Goal: Information Seeking & Learning: Learn about a topic

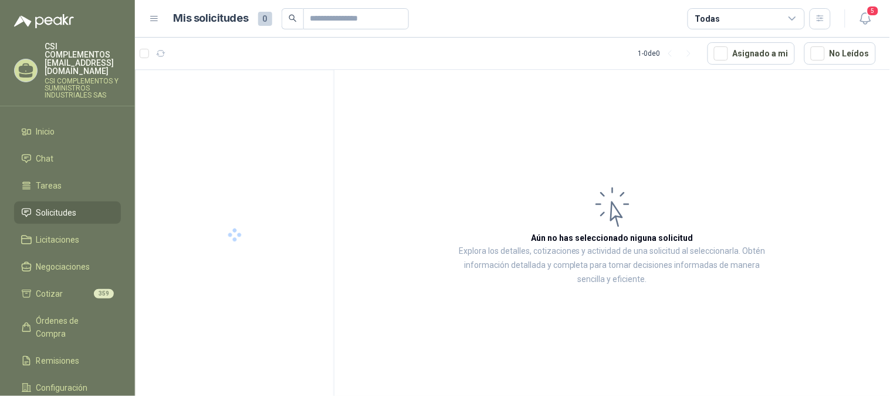
click at [52, 206] on span "Solicitudes" at bounding box center [56, 212] width 40 height 13
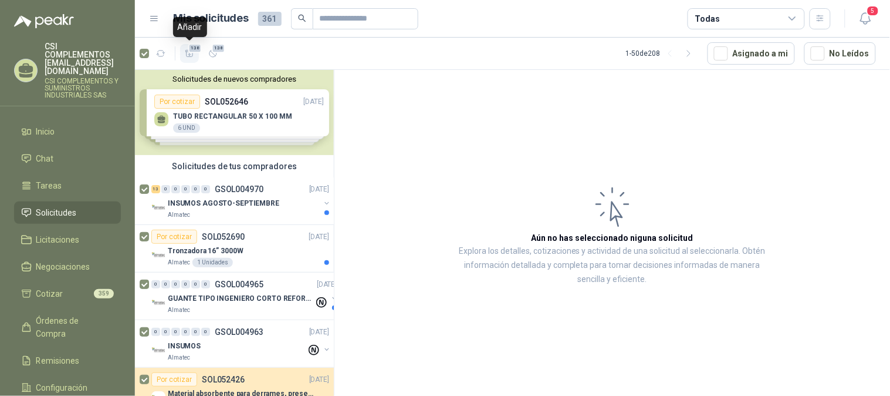
click at [188, 50] on span "138" at bounding box center [195, 47] width 14 height 9
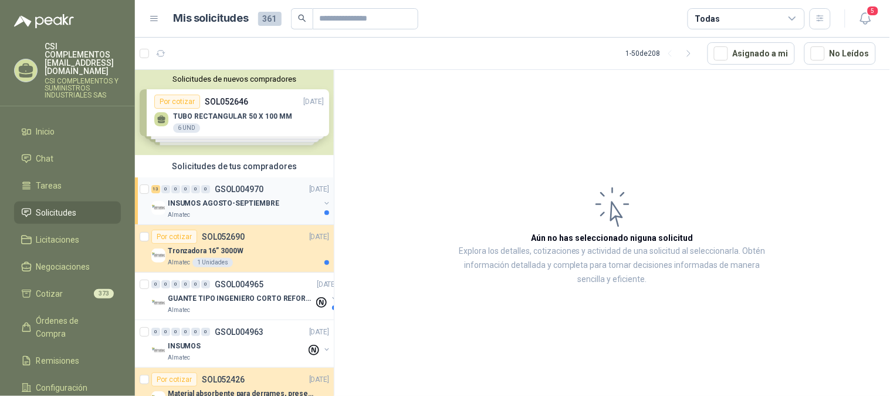
click at [241, 191] on p "GSOL004970" at bounding box center [239, 189] width 49 height 8
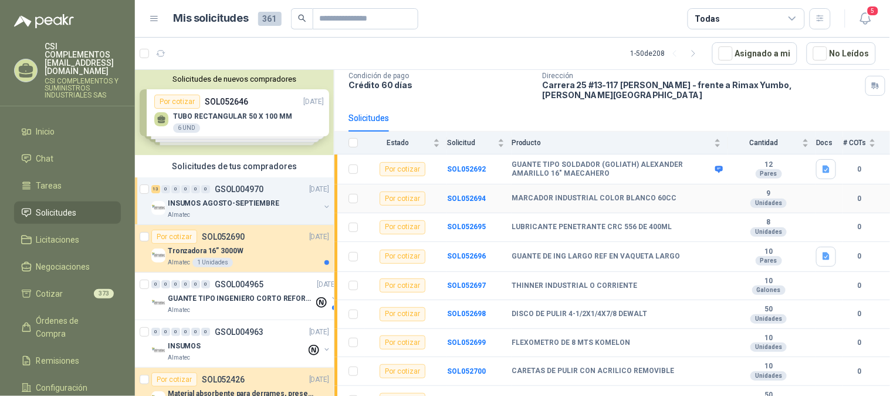
scroll to position [68, 0]
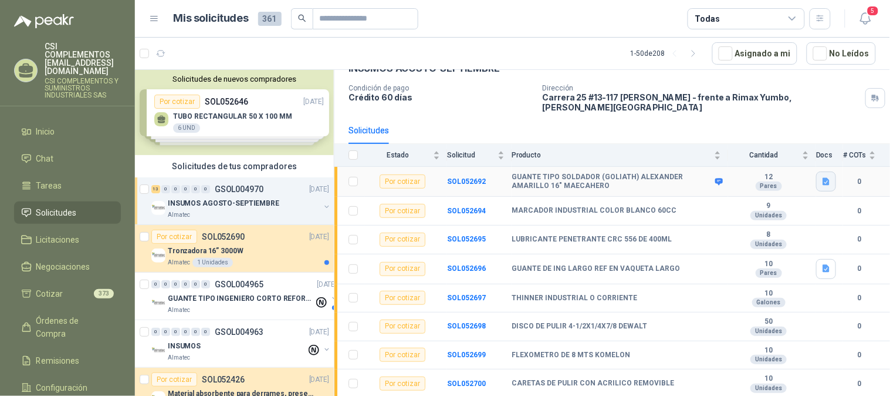
click at [822, 177] on icon "button" at bounding box center [827, 182] width 10 height 10
click at [757, 150] on button "WhatsApp Image [DATE] 10.48.11 AM.jpeg" at bounding box center [739, 147] width 159 height 12
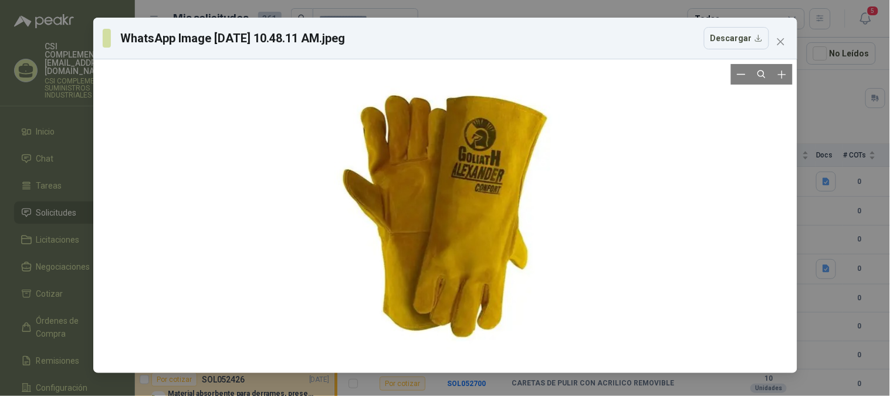
click at [456, 198] on div at bounding box center [445, 216] width 278 height 304
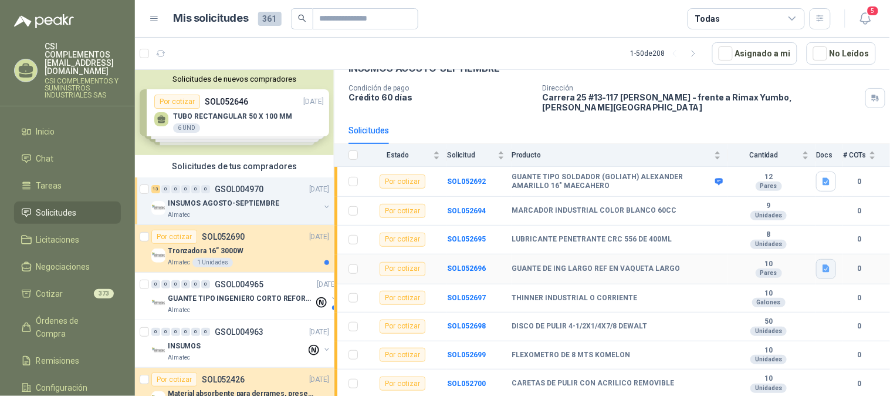
click at [822, 263] on icon "button" at bounding box center [827, 268] width 10 height 10
click at [804, 235] on button "7-1929.png" at bounding box center [792, 235] width 53 height 12
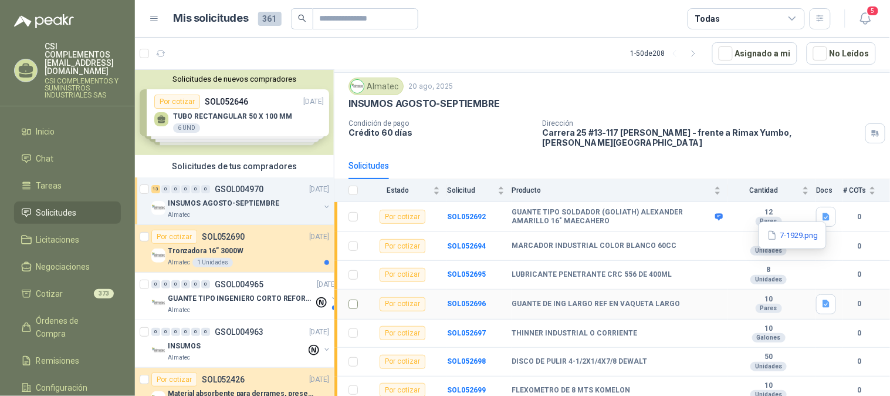
scroll to position [0, 0]
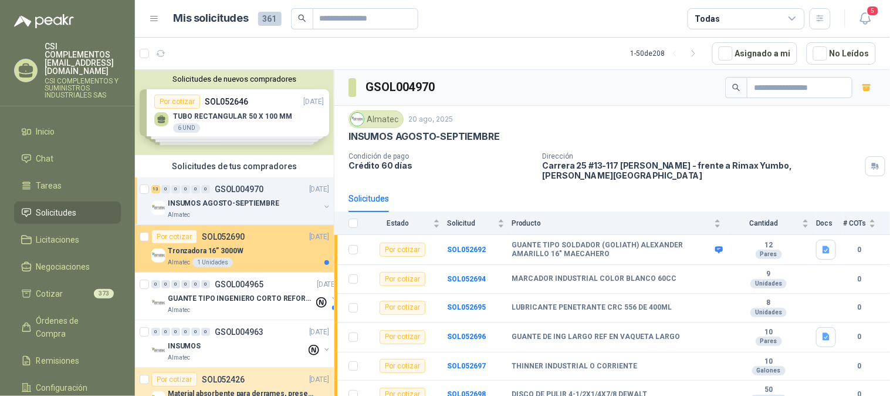
click at [245, 253] on div "Tronzadora 16” 3000W" at bounding box center [248, 251] width 161 height 14
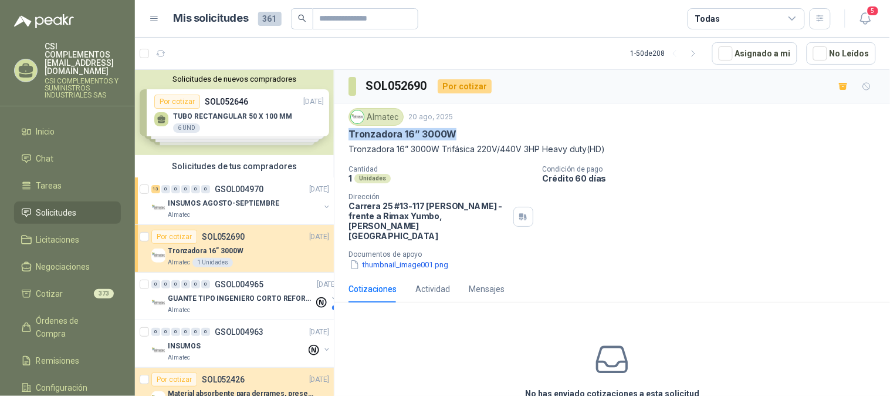
drag, startPoint x: 347, startPoint y: 136, endPoint x: 464, endPoint y: 133, distance: 117.4
click at [464, 133] on div "Almatec 20 ago, 2025 Tronzadora 16” 3000W Tronzadora 16” 3000W Trifásica 220V/4…" at bounding box center [612, 189] width 556 height 172
copy p "Tronzadora 16” 3000W"
click at [414, 258] on button "thumbnail_image001.png" at bounding box center [399, 264] width 101 height 12
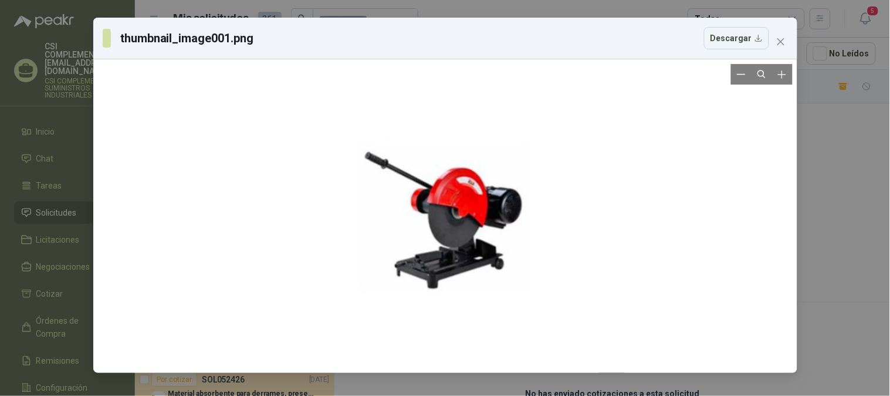
drag, startPoint x: 468, startPoint y: 233, endPoint x: 360, endPoint y: 331, distance: 145.4
click at [360, 331] on div at bounding box center [445, 216] width 171 height 304
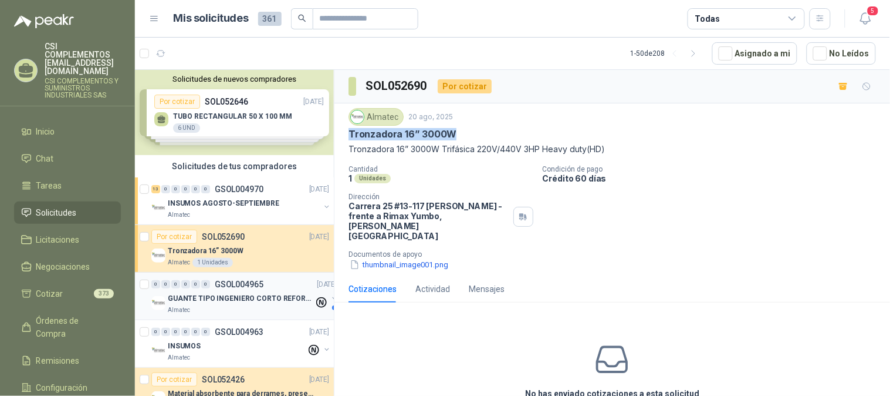
click at [231, 296] on p "GUANTE TIPO INGENIERO CORTO REFORZADO" at bounding box center [241, 298] width 146 height 11
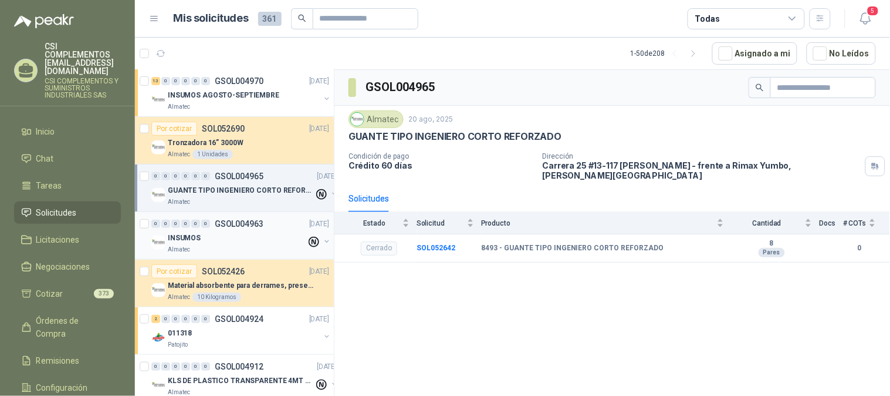
scroll to position [130, 0]
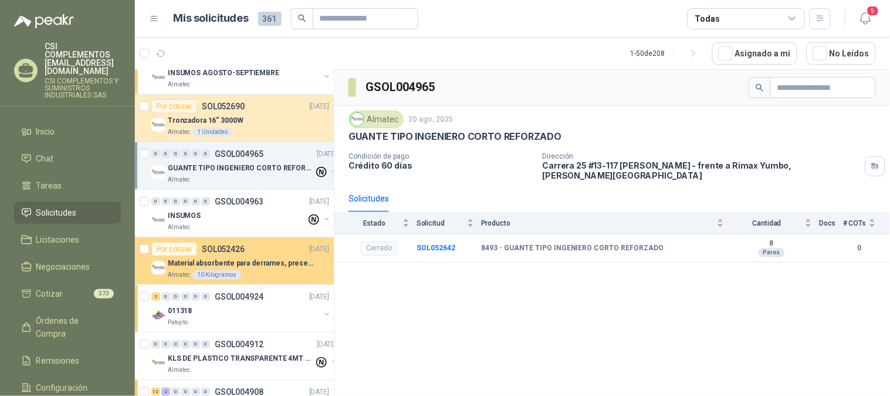
click at [239, 264] on p "Material absorbente para derrames, presentación por kg" at bounding box center [241, 263] width 146 height 11
